Goal: Task Accomplishment & Management: Complete application form

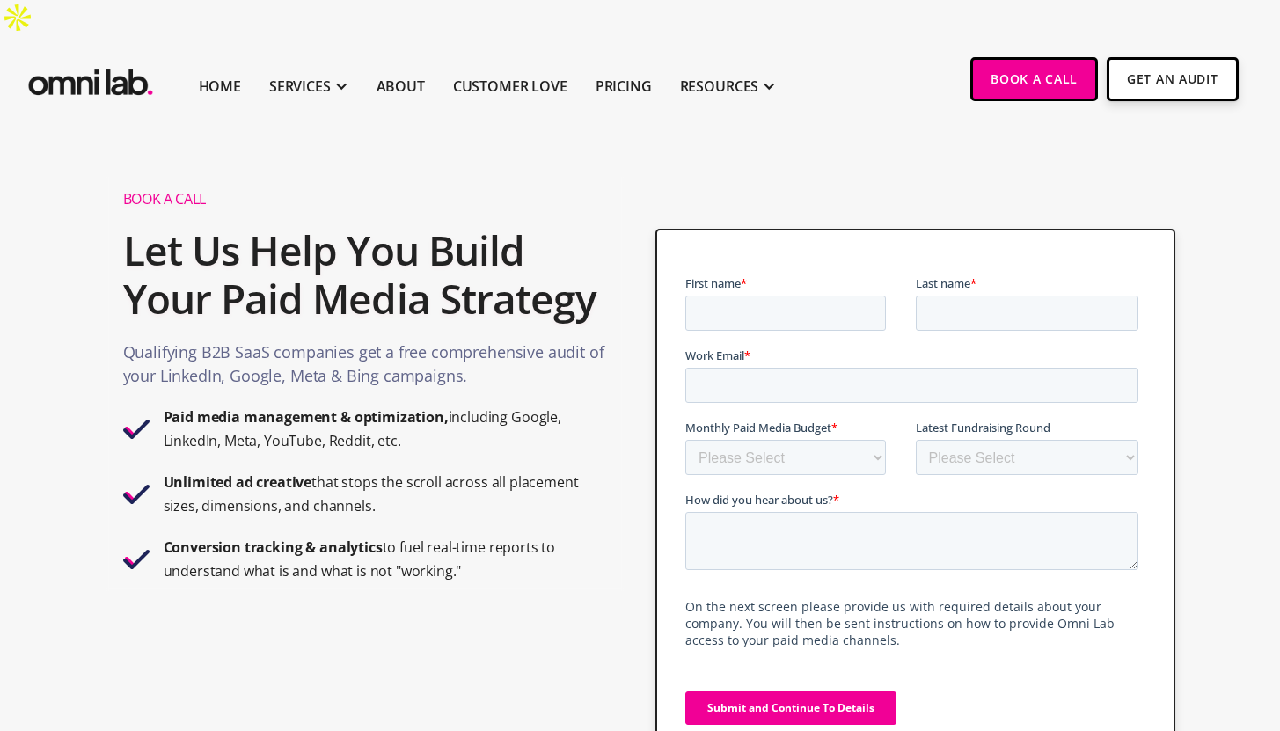
type input "Carrie"
click at [966, 305] on input "Last name *" at bounding box center [1027, 313] width 223 height 35
type input "Shaw"
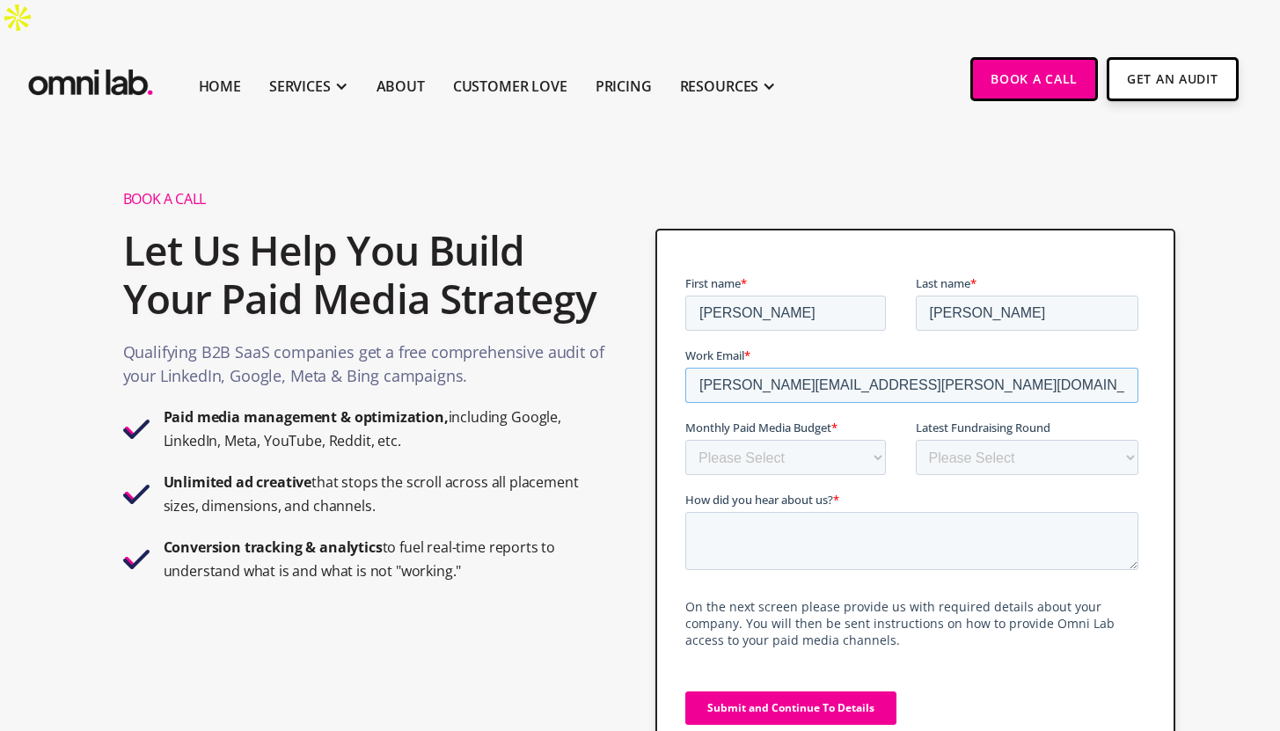
type input "carrie.shaw@feroot.com"
click at [813, 458] on select "Please Select $0 - $5,0000 $5,000 - $10,000 $10,000 - $25,000 $25,000 - $50,000…" at bounding box center [785, 457] width 201 height 35
select select "10000-25000"
click at [685, 440] on select "Please Select $0 - $5,0000 $5,000 - $10,000 $10,000 - $25,000 $25,000 - $50,000…" at bounding box center [785, 457] width 201 height 35
click at [949, 457] on select "Please Select Bootstrapped Seed Series A Series B Series C Series D +" at bounding box center [1027, 457] width 223 height 35
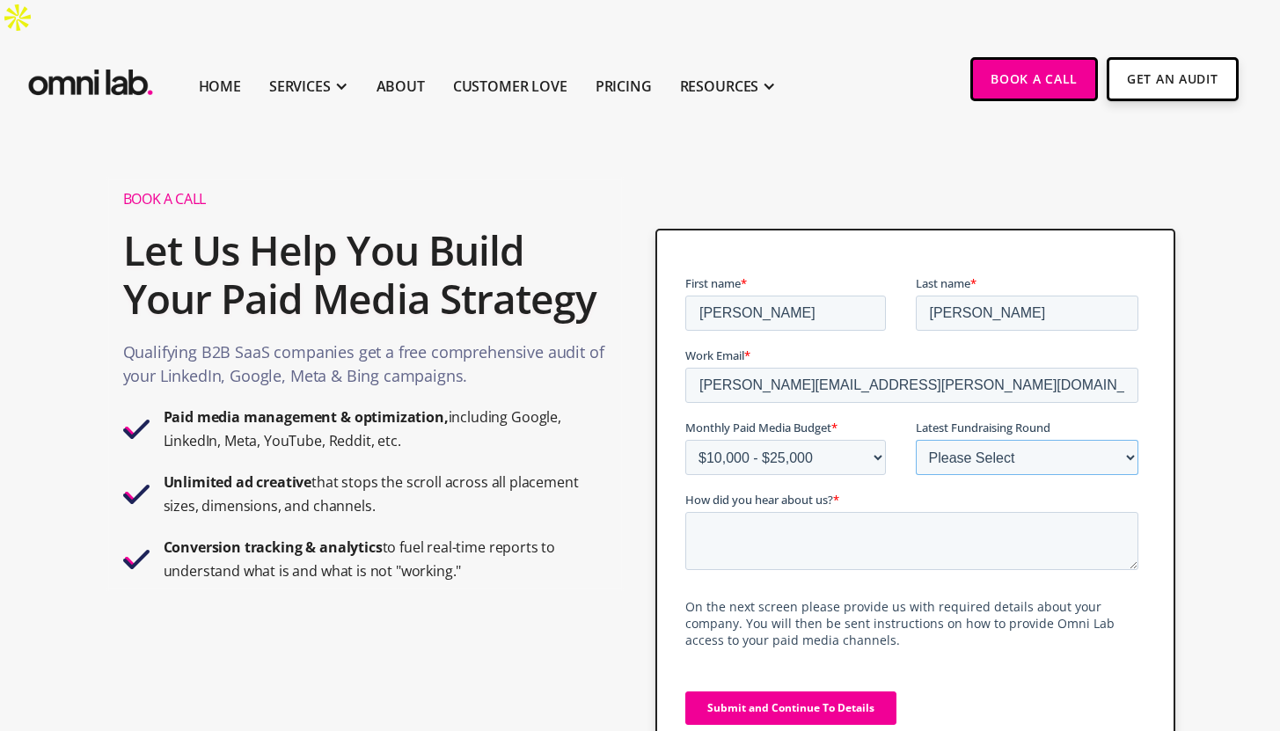
select select "series_a"
click at [916, 440] on select "Please Select Bootstrapped Seed Series A Series B Series C Series D +" at bounding box center [1027, 457] width 223 height 35
click at [839, 540] on textarea "How did you hear about us? *" at bounding box center [911, 541] width 453 height 58
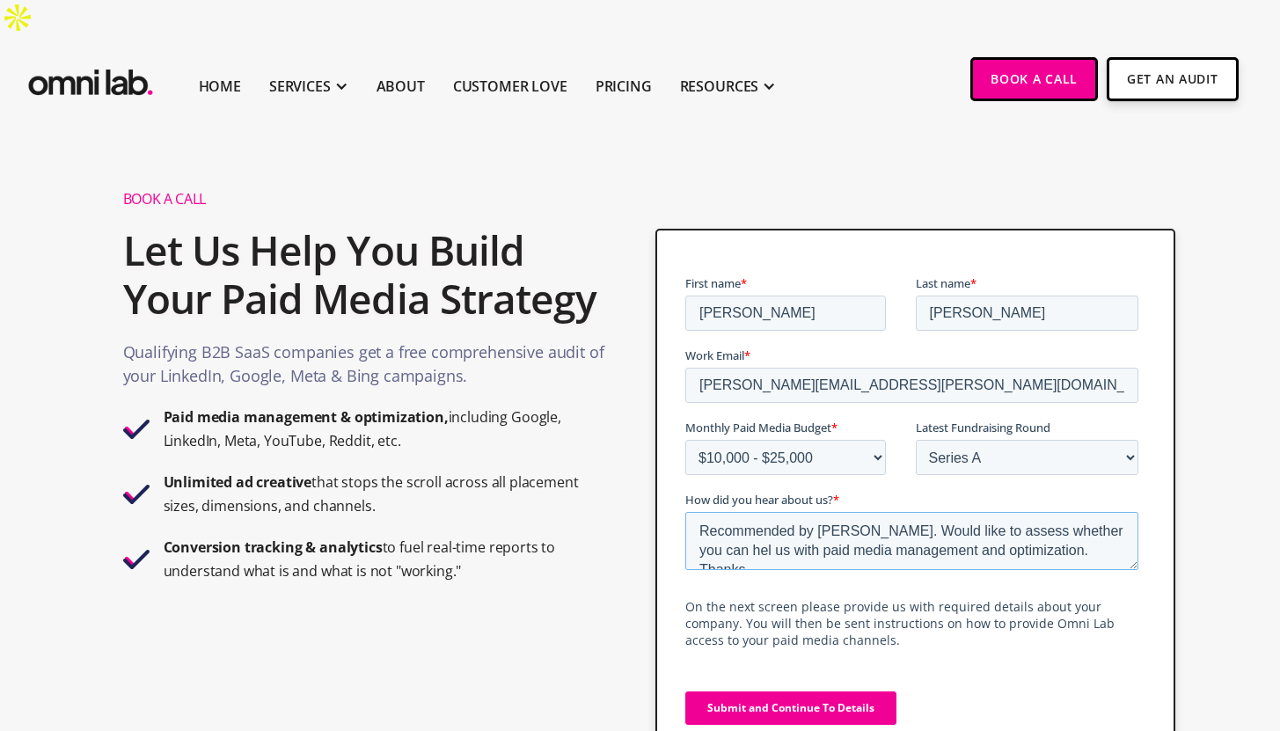
type textarea "Recommended by Sarah Lubeck. Would like to assess whether you can hel us with p…"
click at [763, 705] on input "Submit and Continue To Details" at bounding box center [790, 708] width 211 height 33
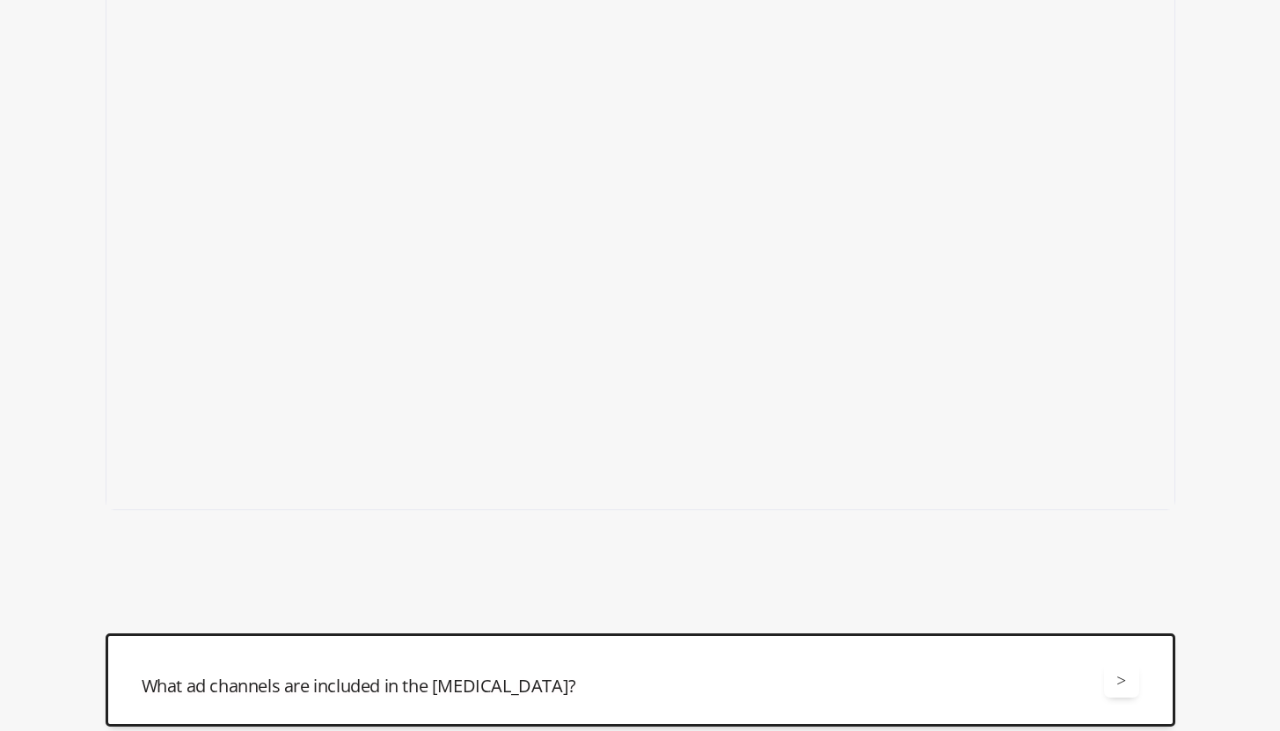
scroll to position [299, 0]
